Goal: Information Seeking & Learning: Learn about a topic

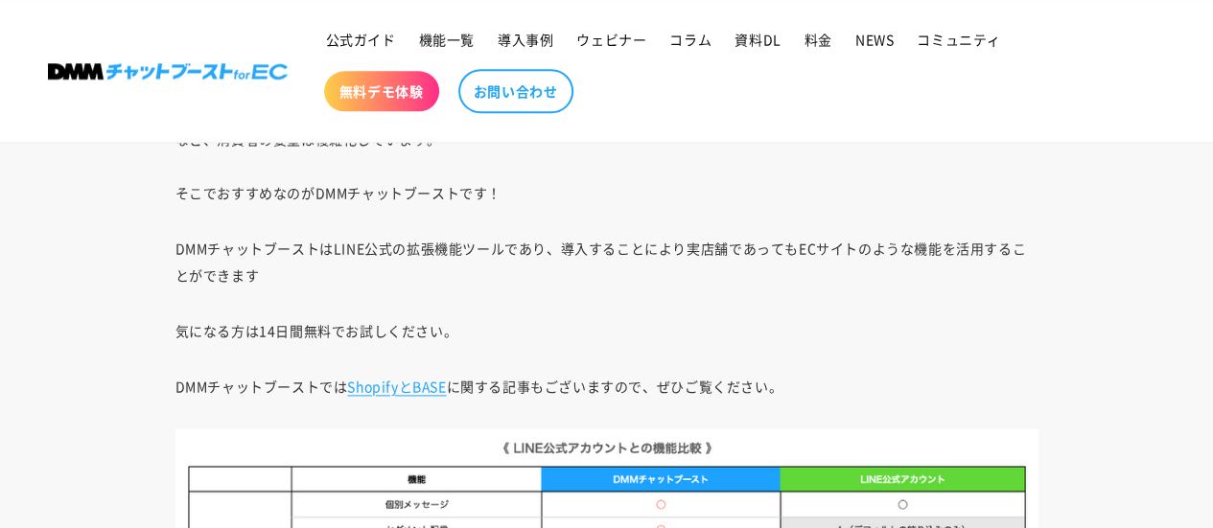
scroll to position [19316, 0]
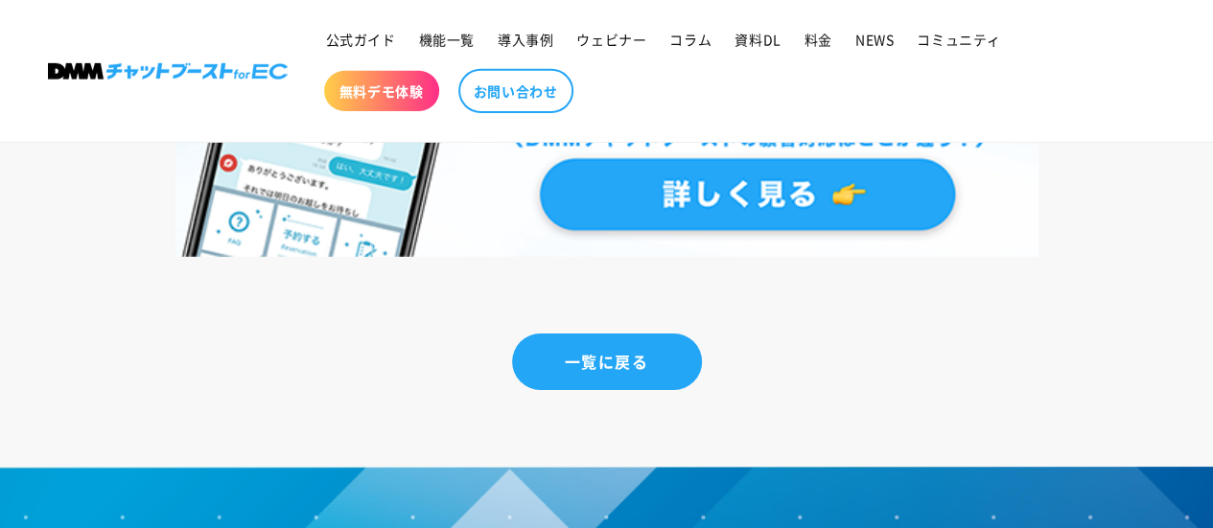
scroll to position [13973, 0]
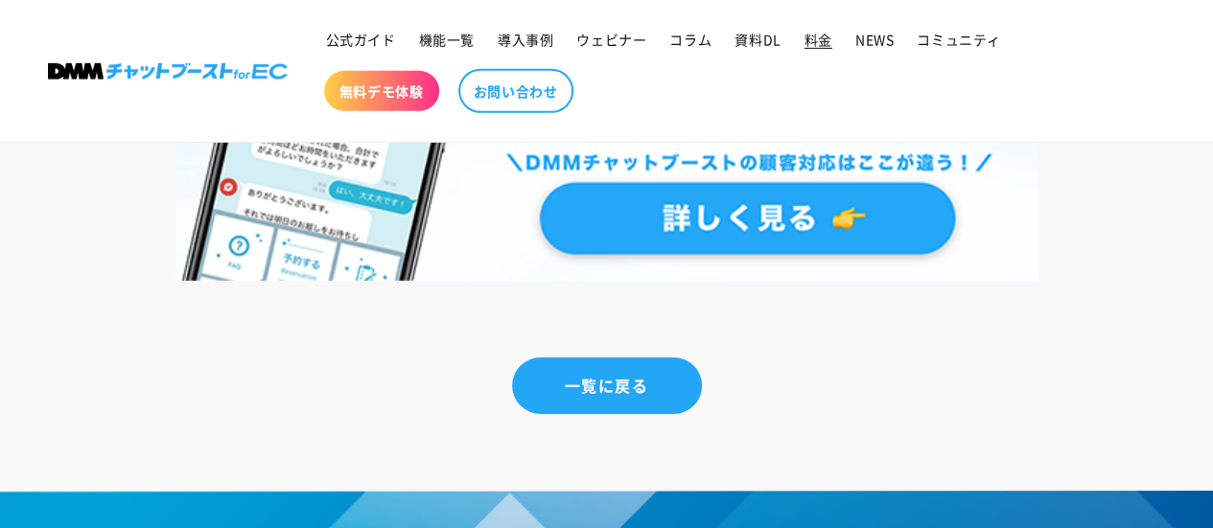
click at [825, 35] on span "料金" at bounding box center [819, 39] width 28 height 17
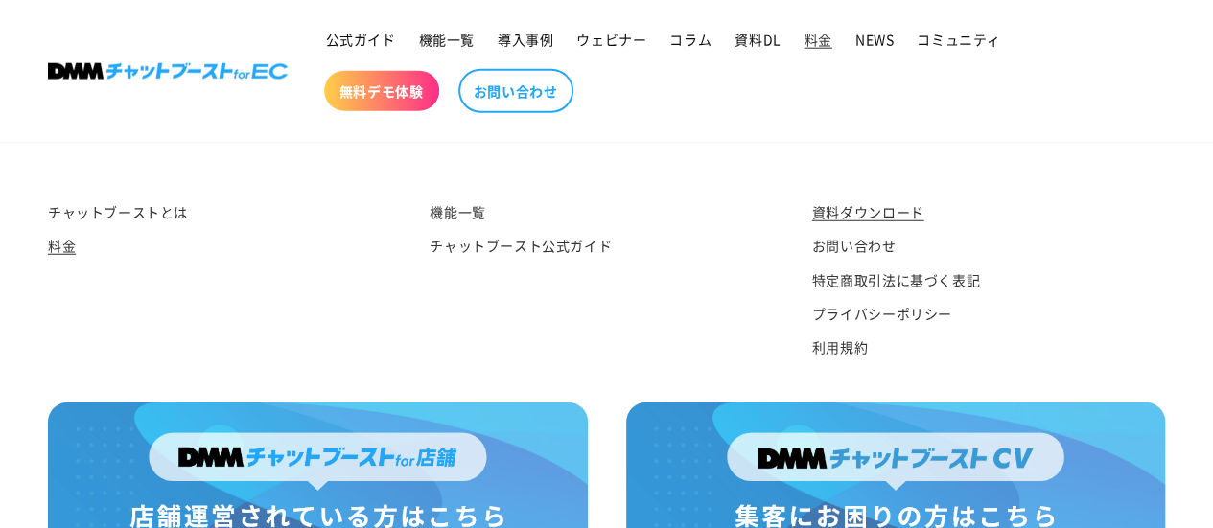
scroll to position [2423, 0]
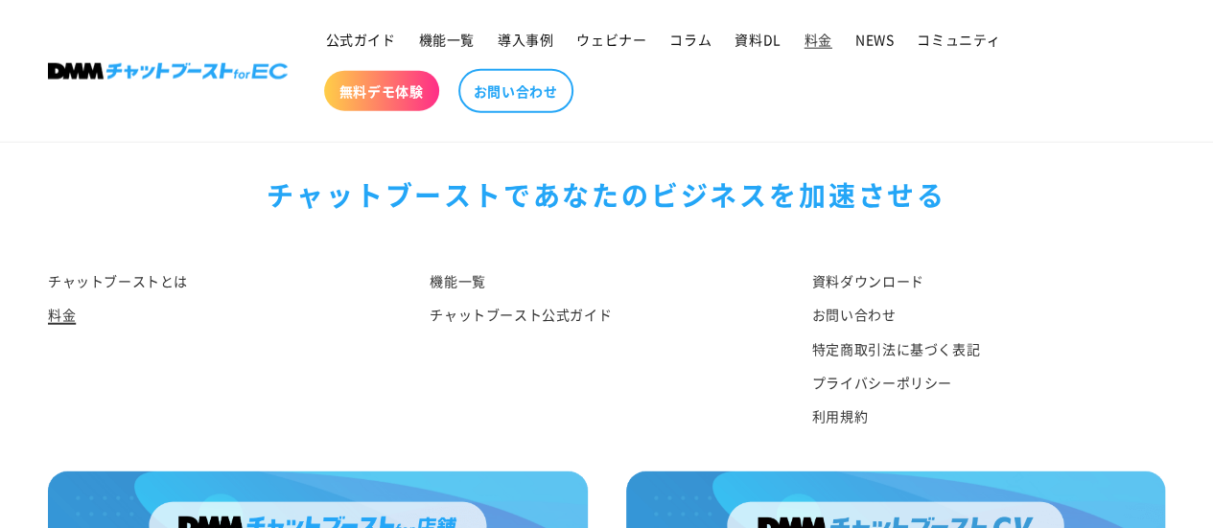
click at [55, 318] on link "料金" at bounding box center [62, 315] width 28 height 34
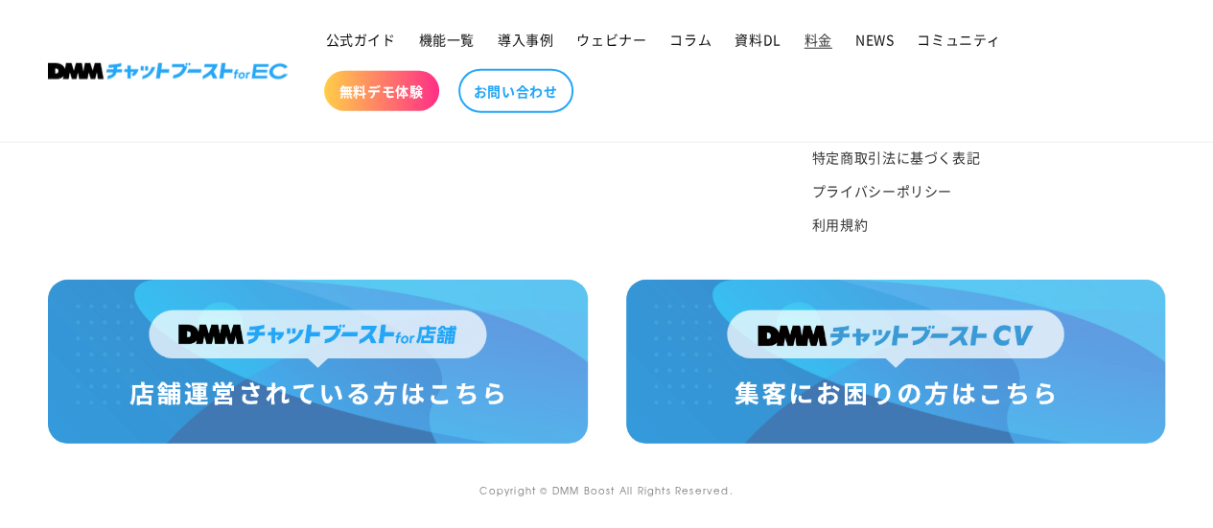
scroll to position [2040, 0]
